Goal: Transaction & Acquisition: Book appointment/travel/reservation

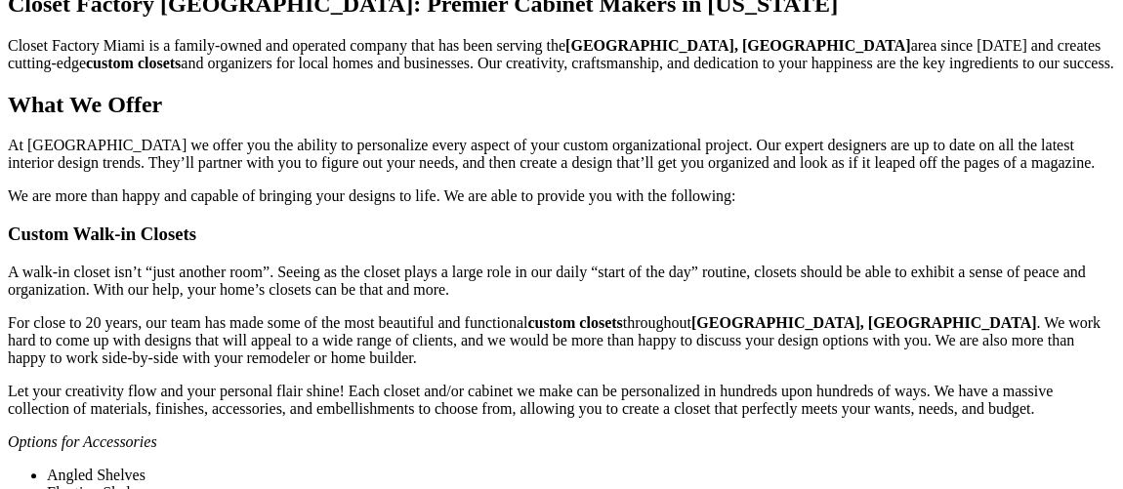
scroll to position [3314, 0]
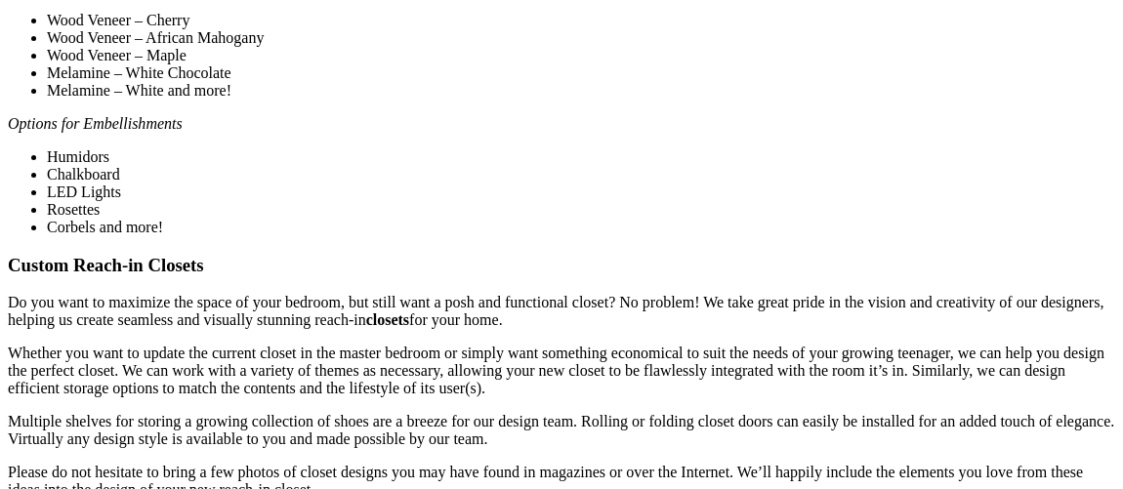
scroll to position [3552, 0]
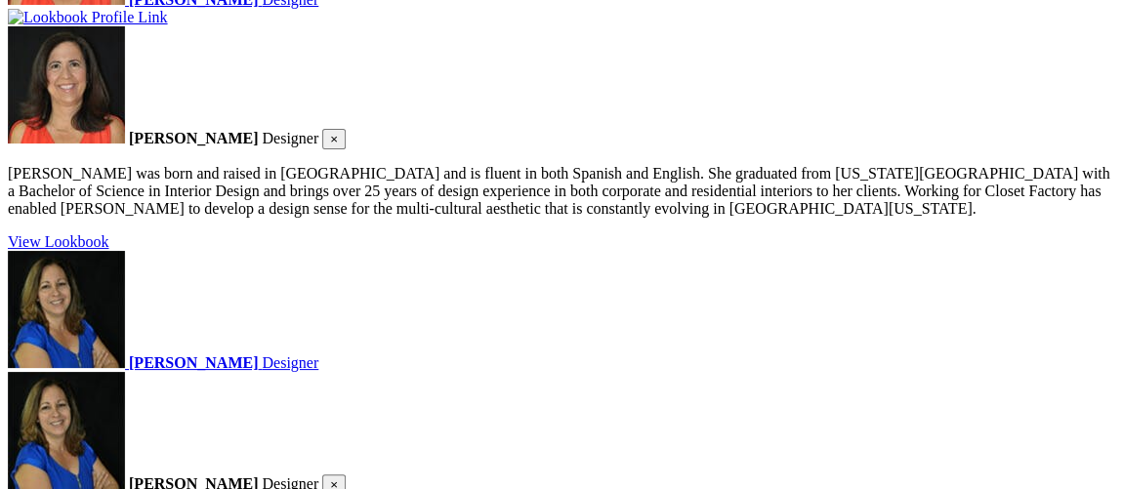
scroll to position [2130, 0]
